Goal: Navigation & Orientation: Find specific page/section

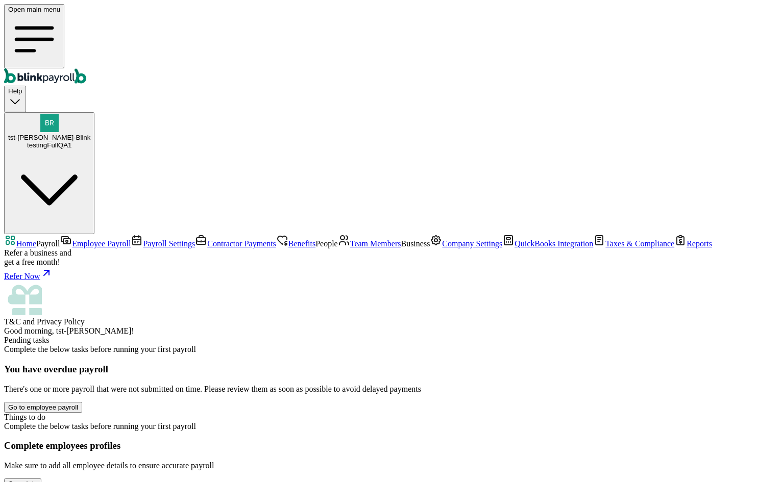
scroll to position [188, 0]
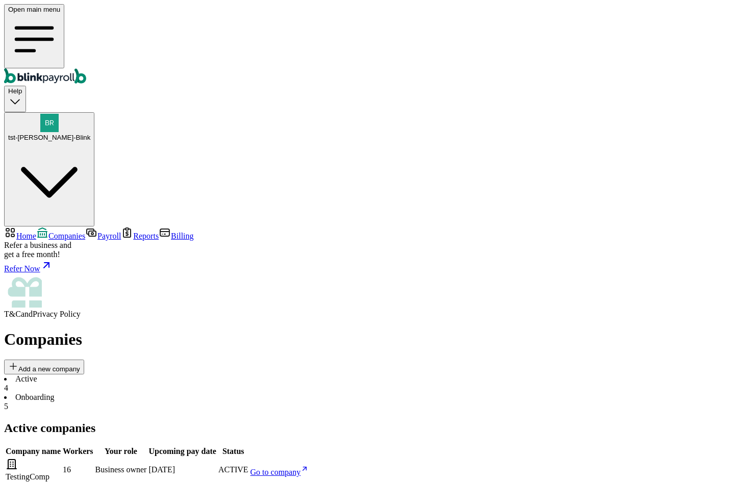
click at [36, 232] on span "Home" at bounding box center [26, 236] width 20 height 9
